Goal: Obtain resource: Download file/media

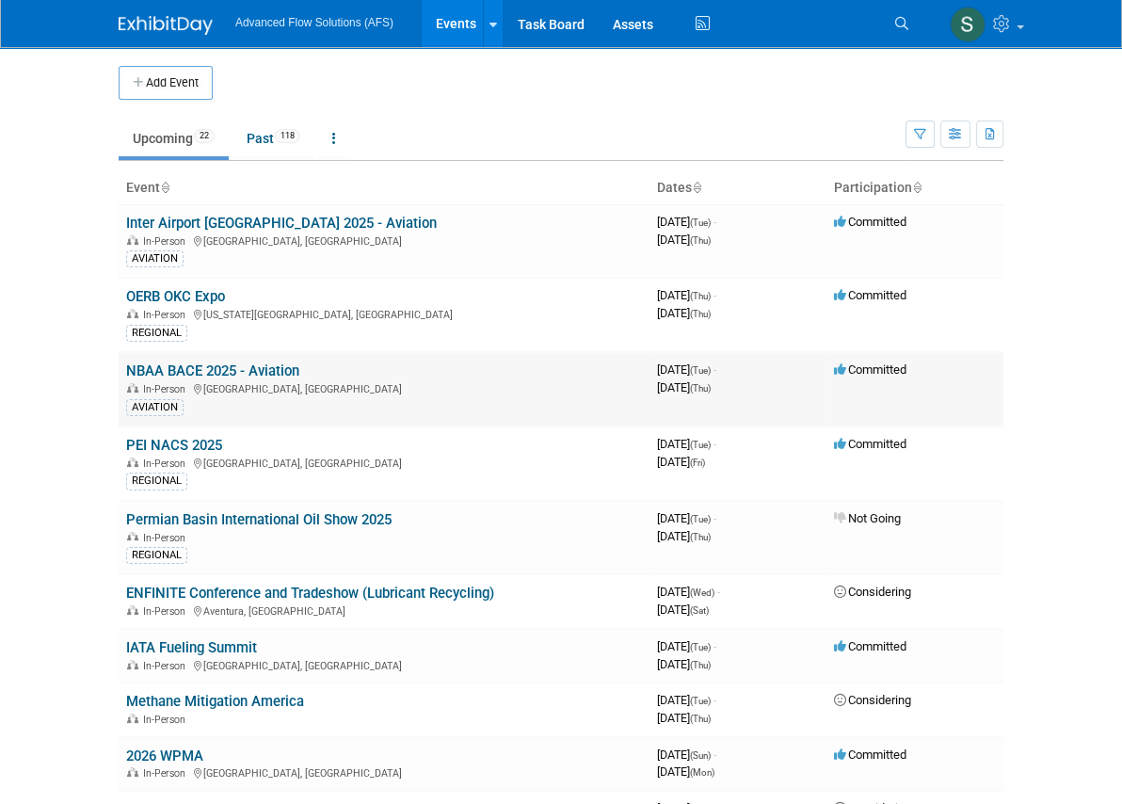
click at [126, 363] on link "NBAA BACE 2025 - Aviation" at bounding box center [212, 370] width 173 height 17
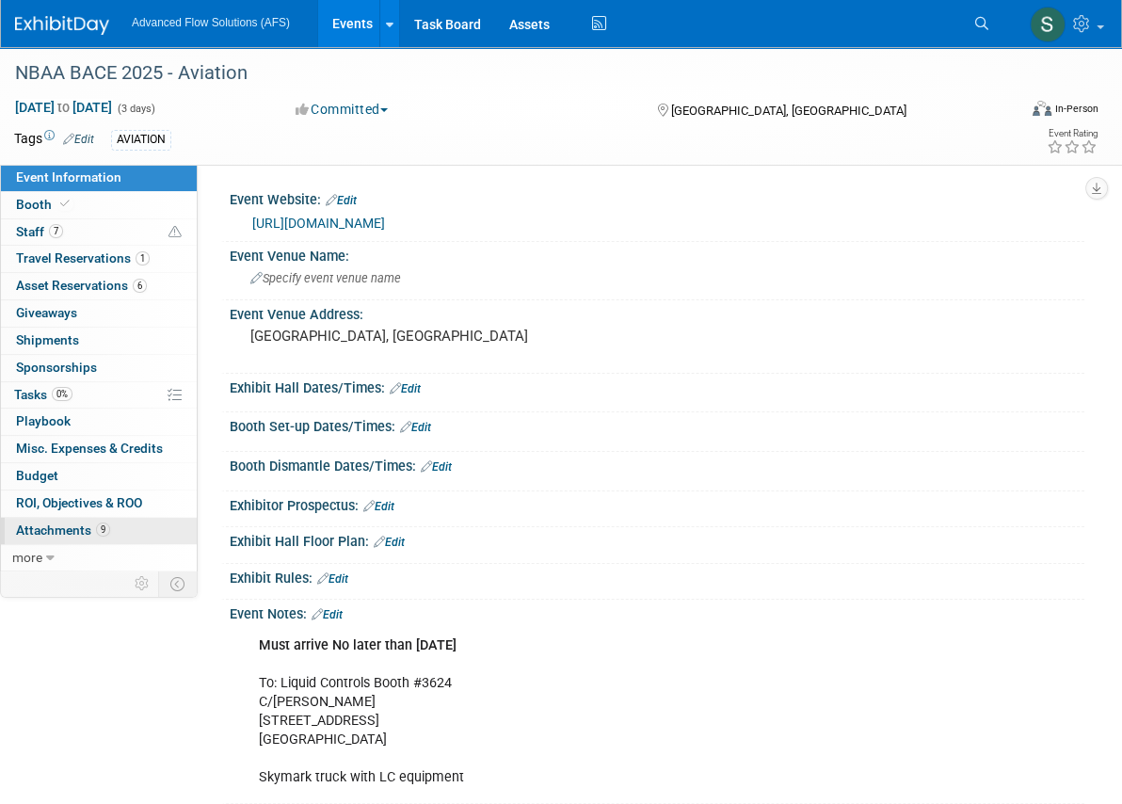
click at [74, 528] on span "Attachments 9" at bounding box center [63, 529] width 94 height 15
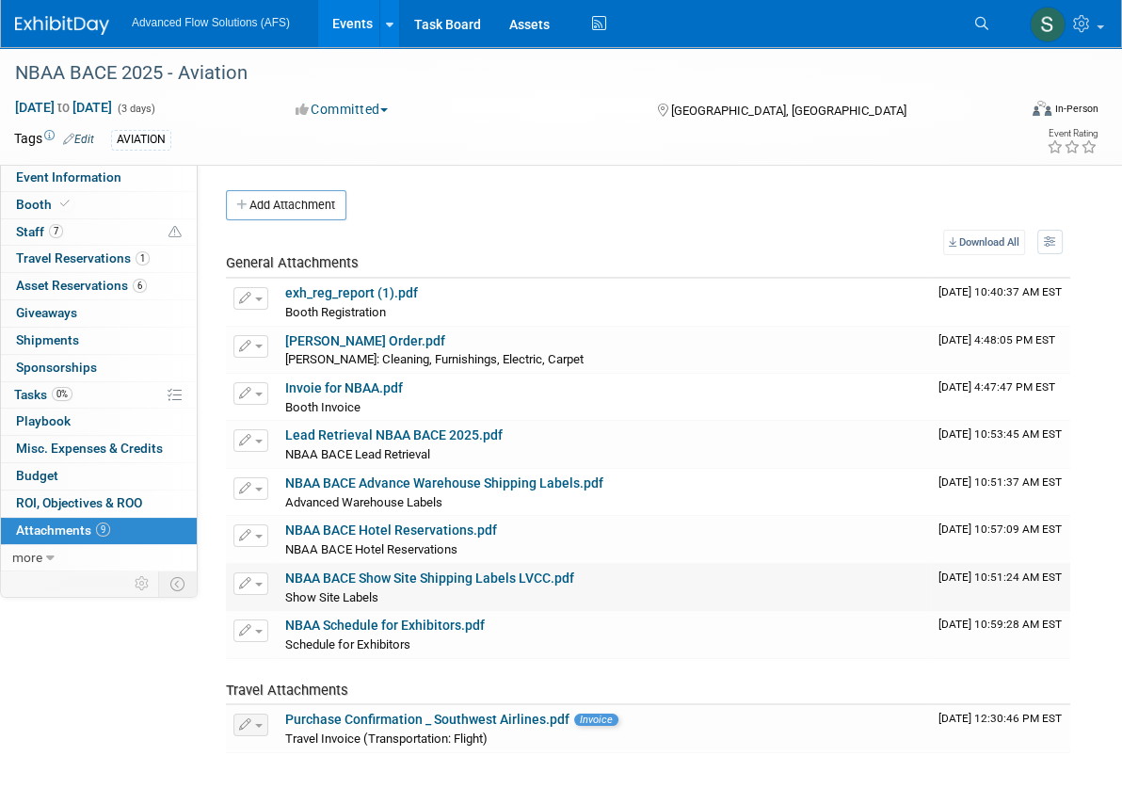
click at [340, 584] on link "NBAA BACE Show Site Shipping Labels LVCC.pdf" at bounding box center [429, 577] width 289 height 15
click at [255, 583] on span "button" at bounding box center [259, 585] width 8 height 4
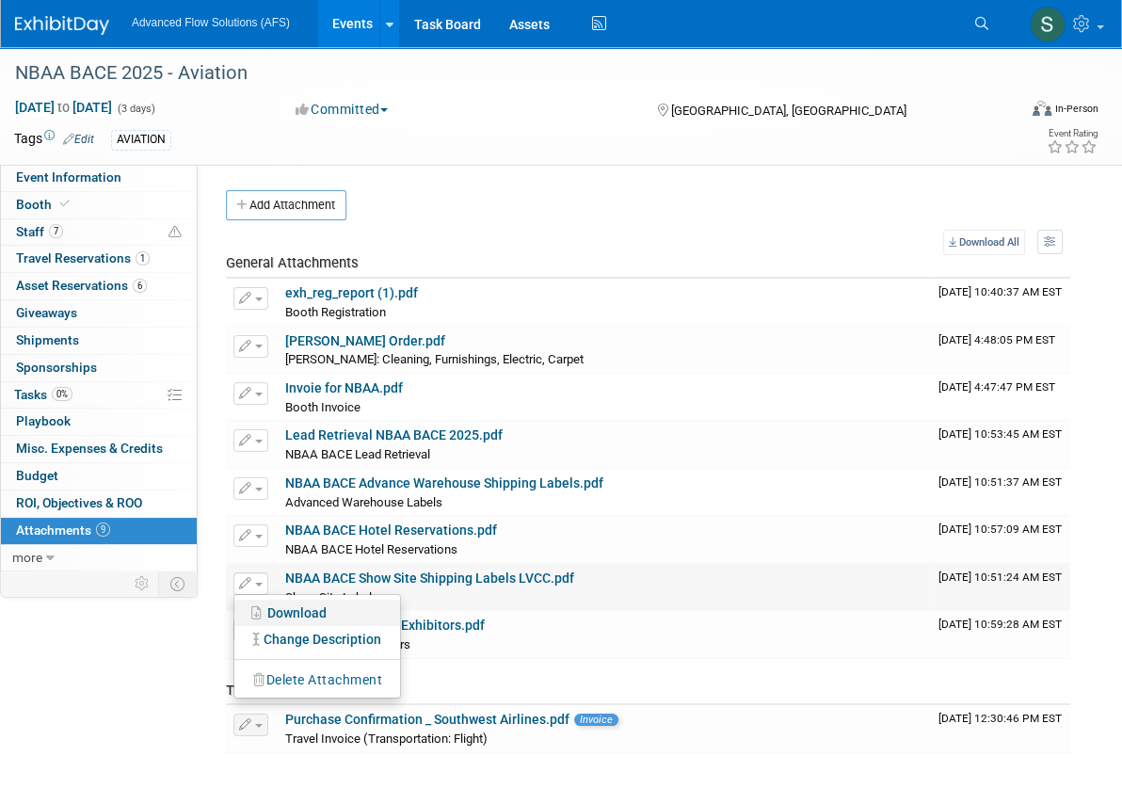
click at [272, 612] on link "Download" at bounding box center [317, 613] width 166 height 26
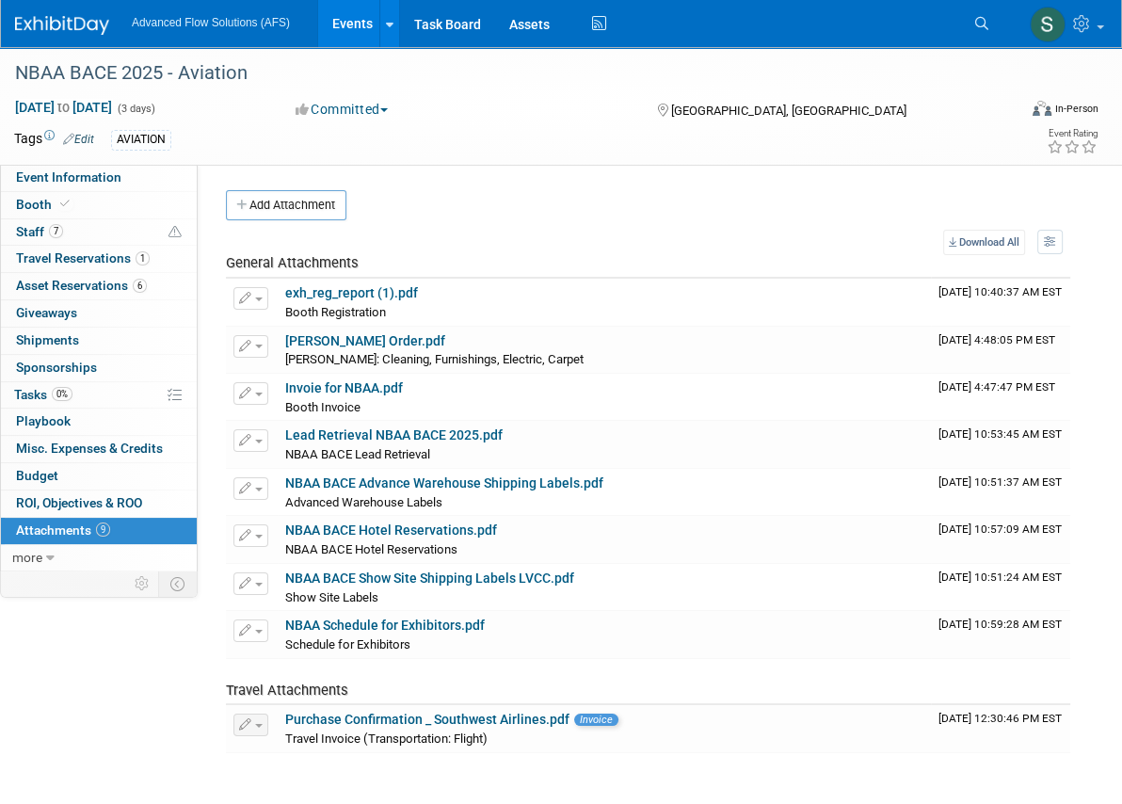
click at [1107, 97] on div "NBAA BACE 2025 - Aviation Oct 14, 2025 to Oct 16, 2025 (3 days) Oct 14, 2025 to…" at bounding box center [561, 106] width 1122 height 118
click at [66, 202] on icon at bounding box center [64, 204] width 9 height 10
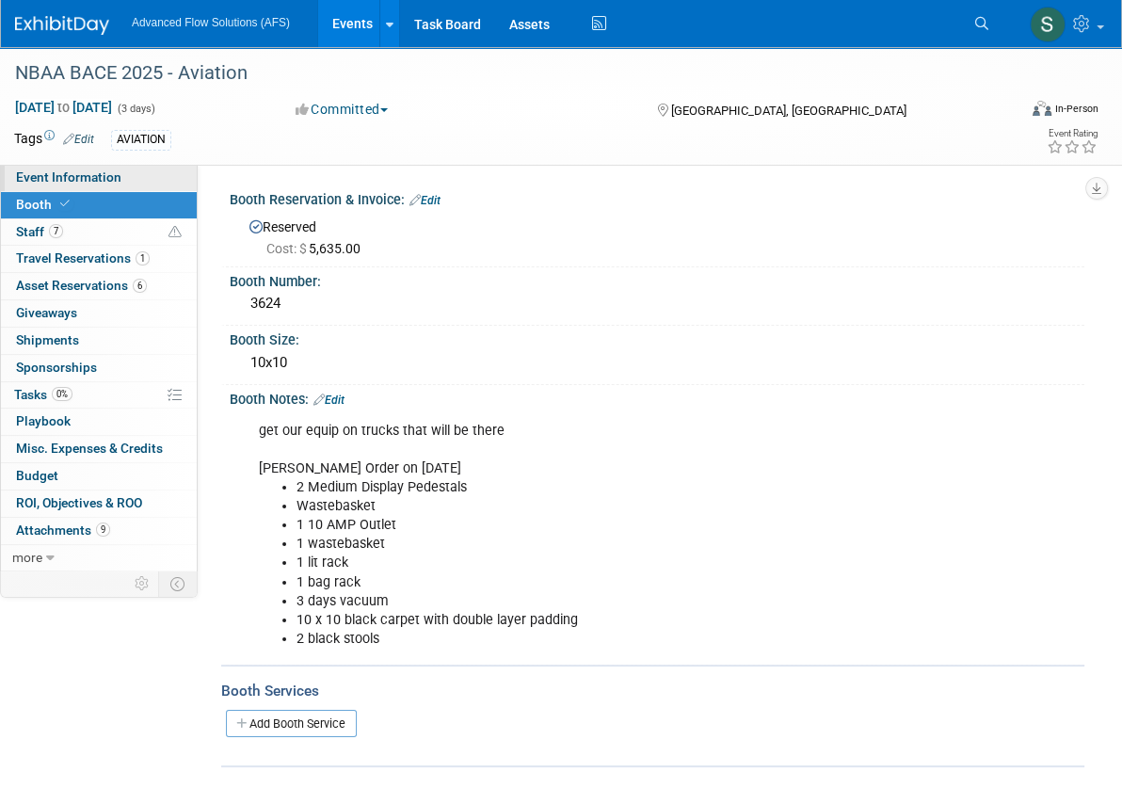
click at [68, 175] on span "Event Information" at bounding box center [68, 176] width 105 height 15
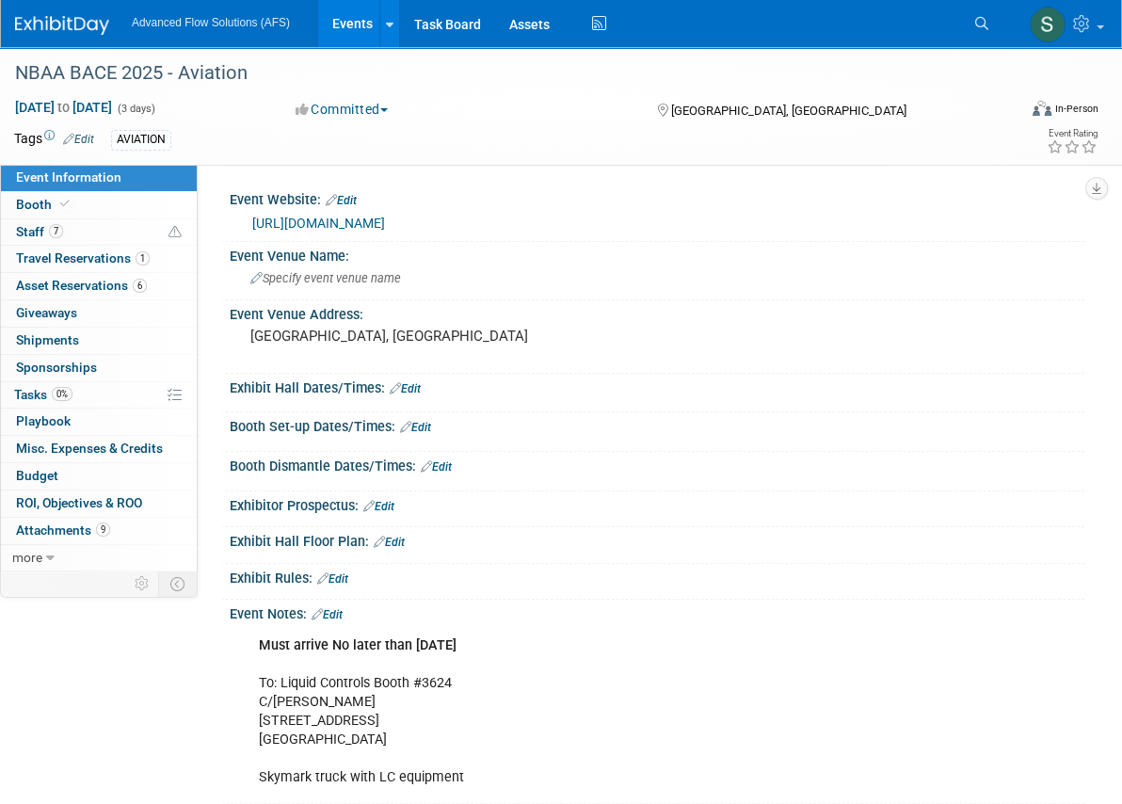
click at [332, 228] on link "https://nbaa.org/events/2025-nbaa-business-aviation-convention-exhibition-nbaa-…" at bounding box center [318, 223] width 133 height 15
click at [83, 25] on img at bounding box center [62, 25] width 94 height 19
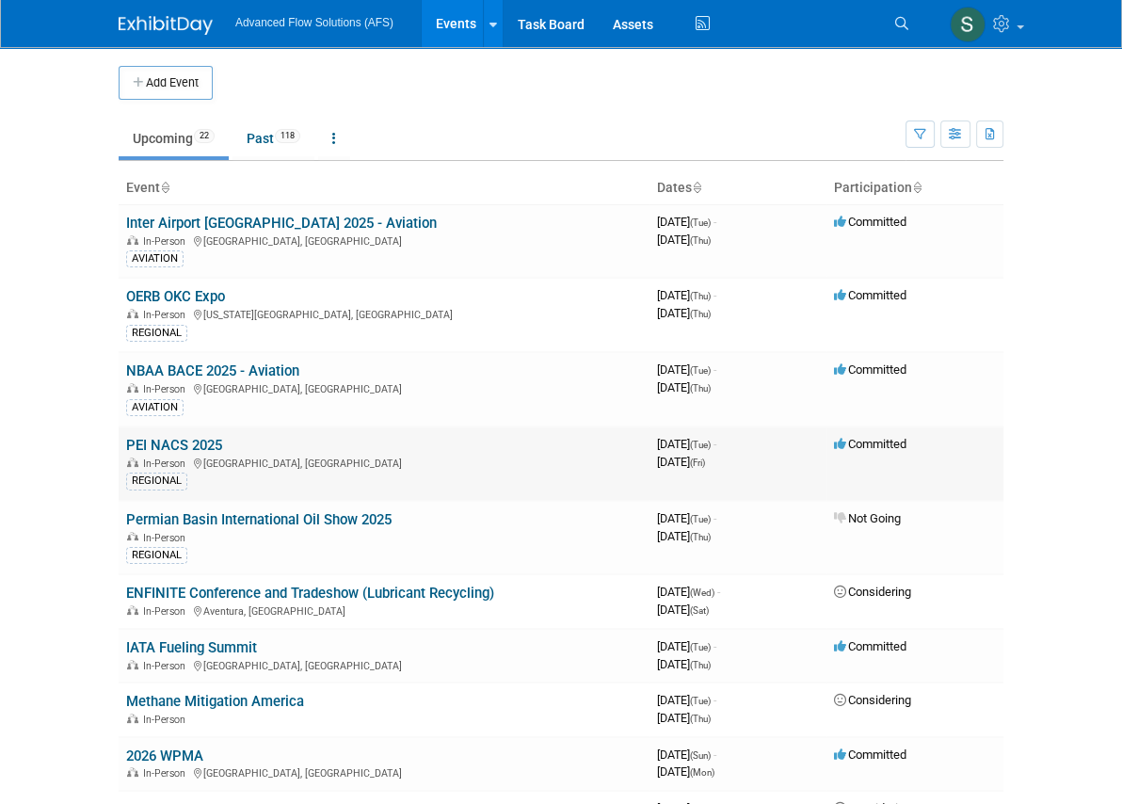
click at [126, 446] on link "PEI NACS 2025" at bounding box center [174, 445] width 96 height 17
